Goal: Entertainment & Leisure: Consume media (video, audio)

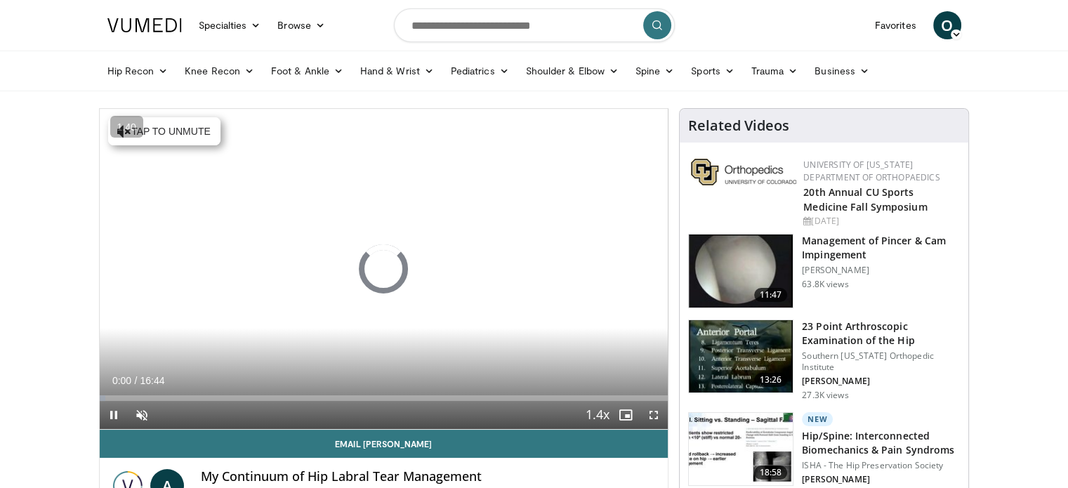
drag, startPoint x: 369, startPoint y: 8, endPoint x: 67, endPoint y: 53, distance: 304.5
click at [99, 67] on div "Hip Recon Hip [MEDICAL_DATA] Revision Hip [MEDICAL_DATA] Hip Preservation Knee …" at bounding box center [534, 70] width 871 height 39
